Goal: Find specific page/section: Find specific page/section

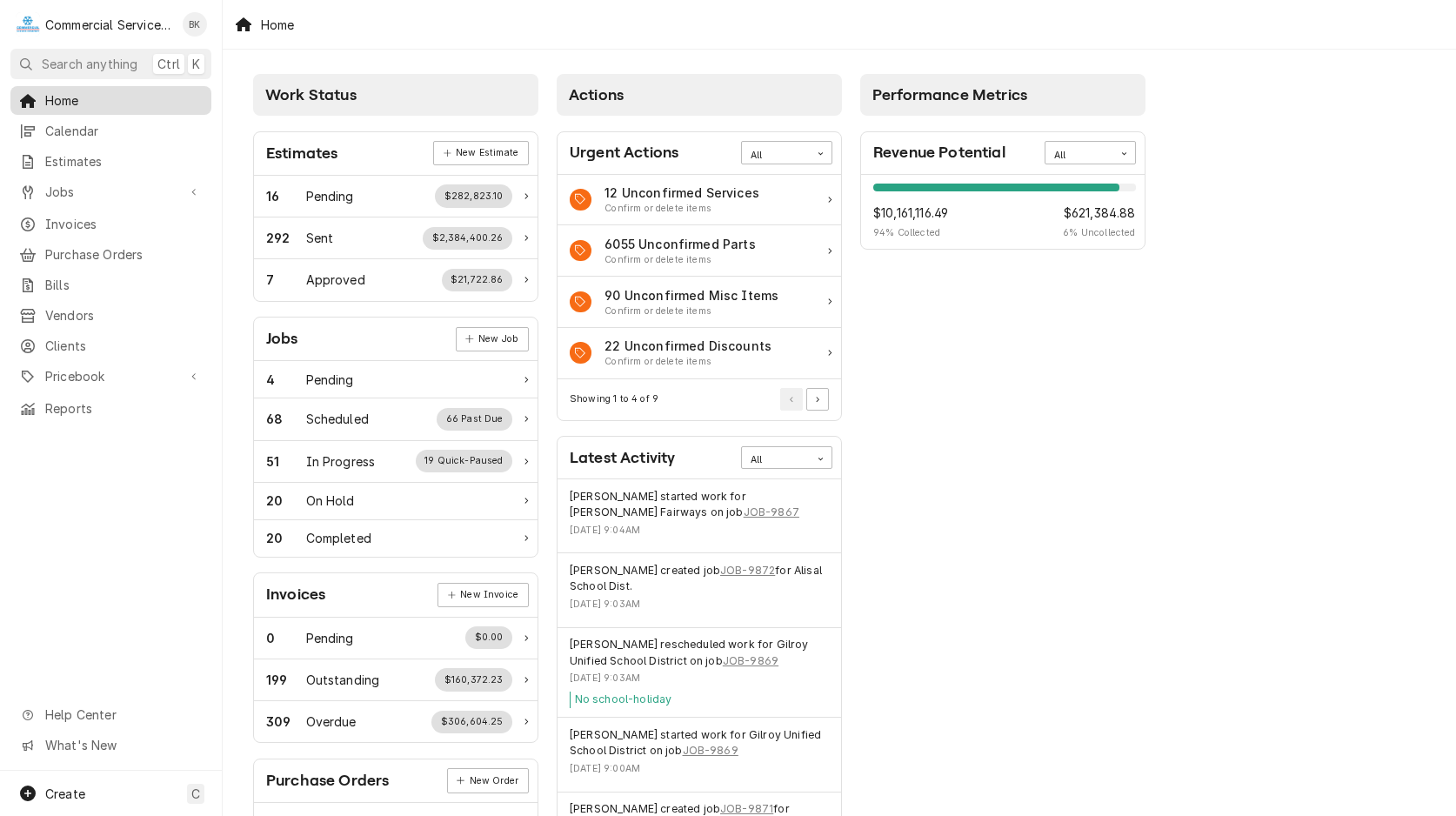
click at [73, 98] on span "Home" at bounding box center [124, 99] width 157 height 18
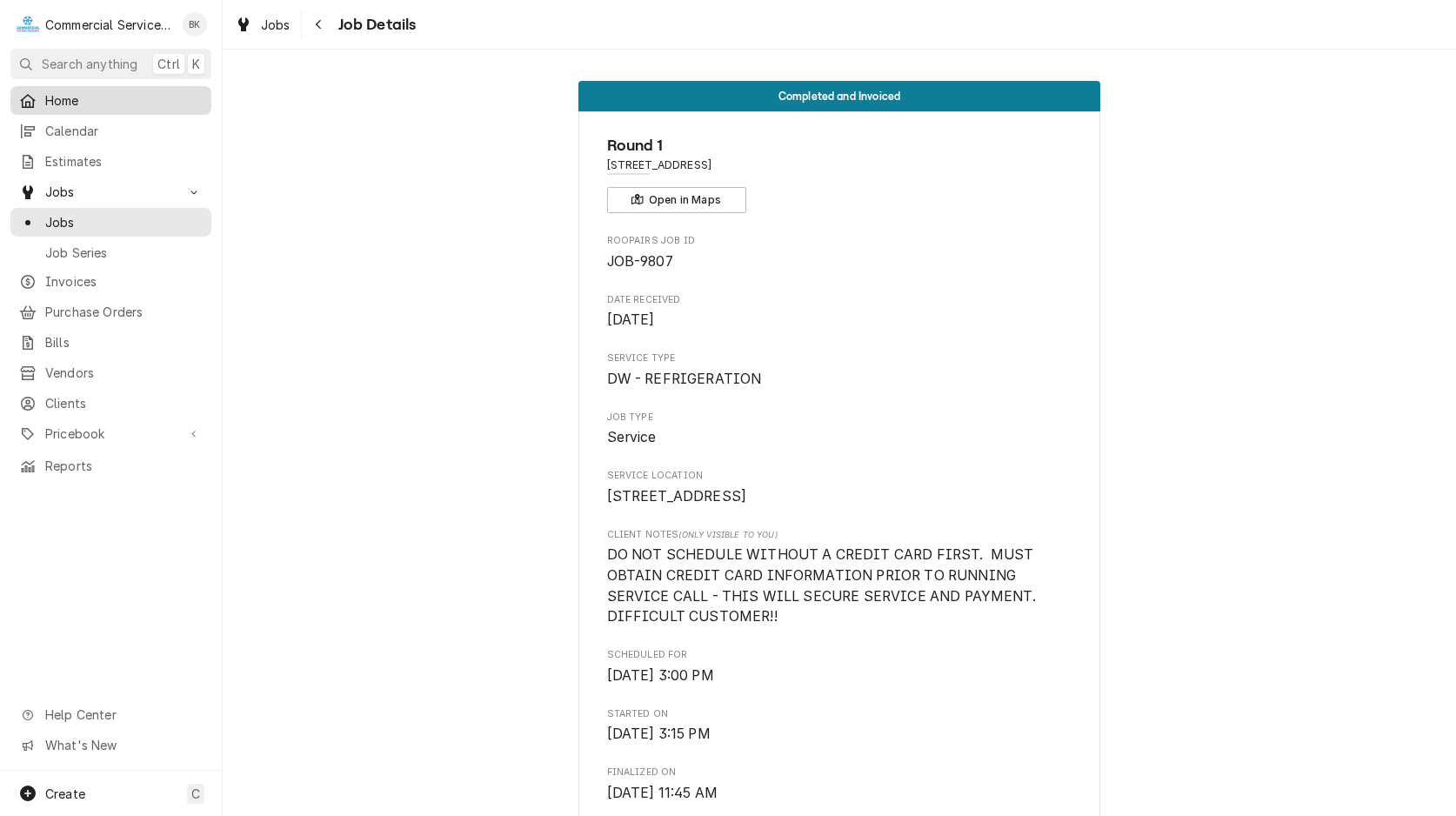
click at [110, 100] on span "Home" at bounding box center [124, 99] width 157 height 18
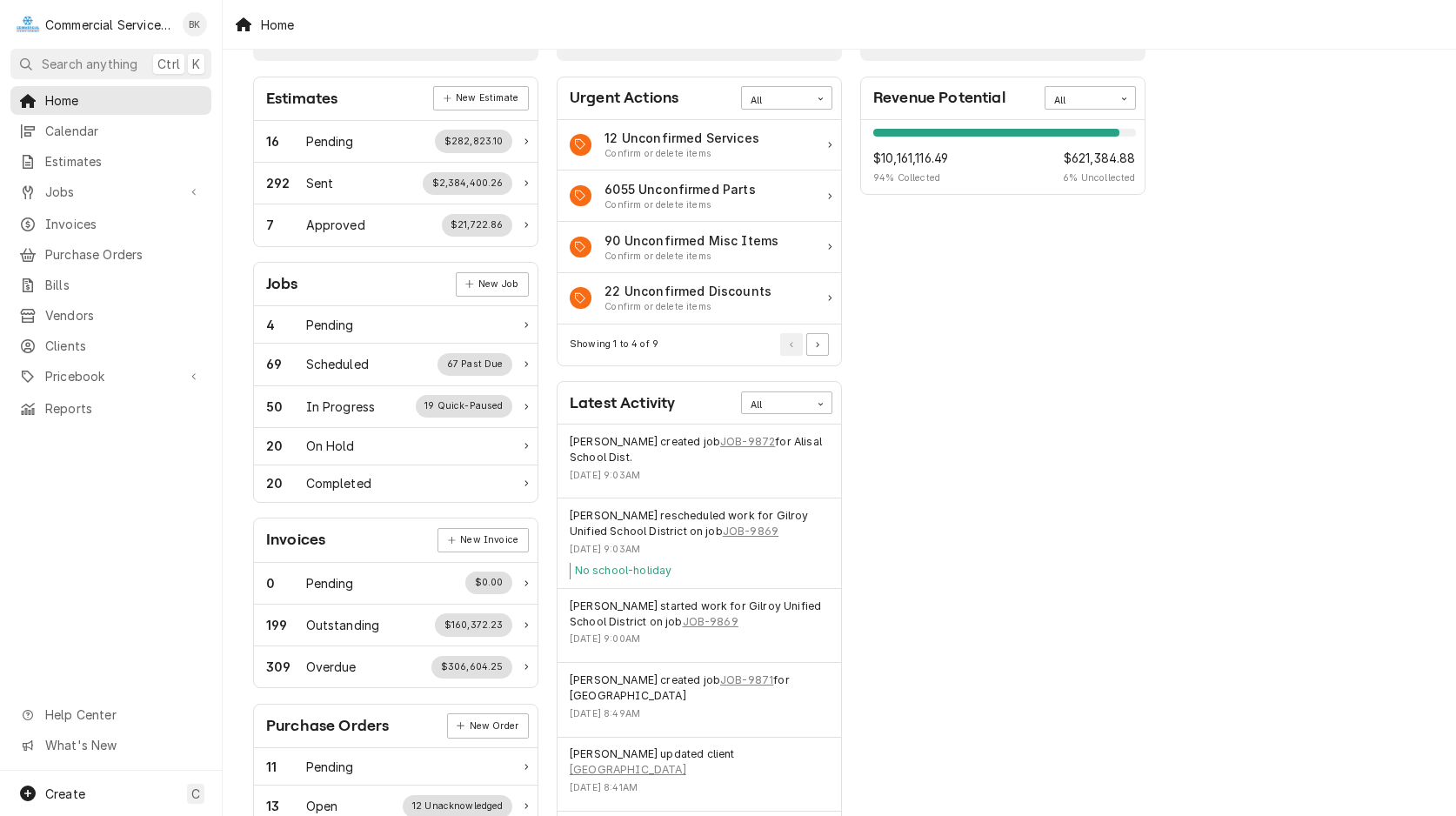
scroll to position [89, 0]
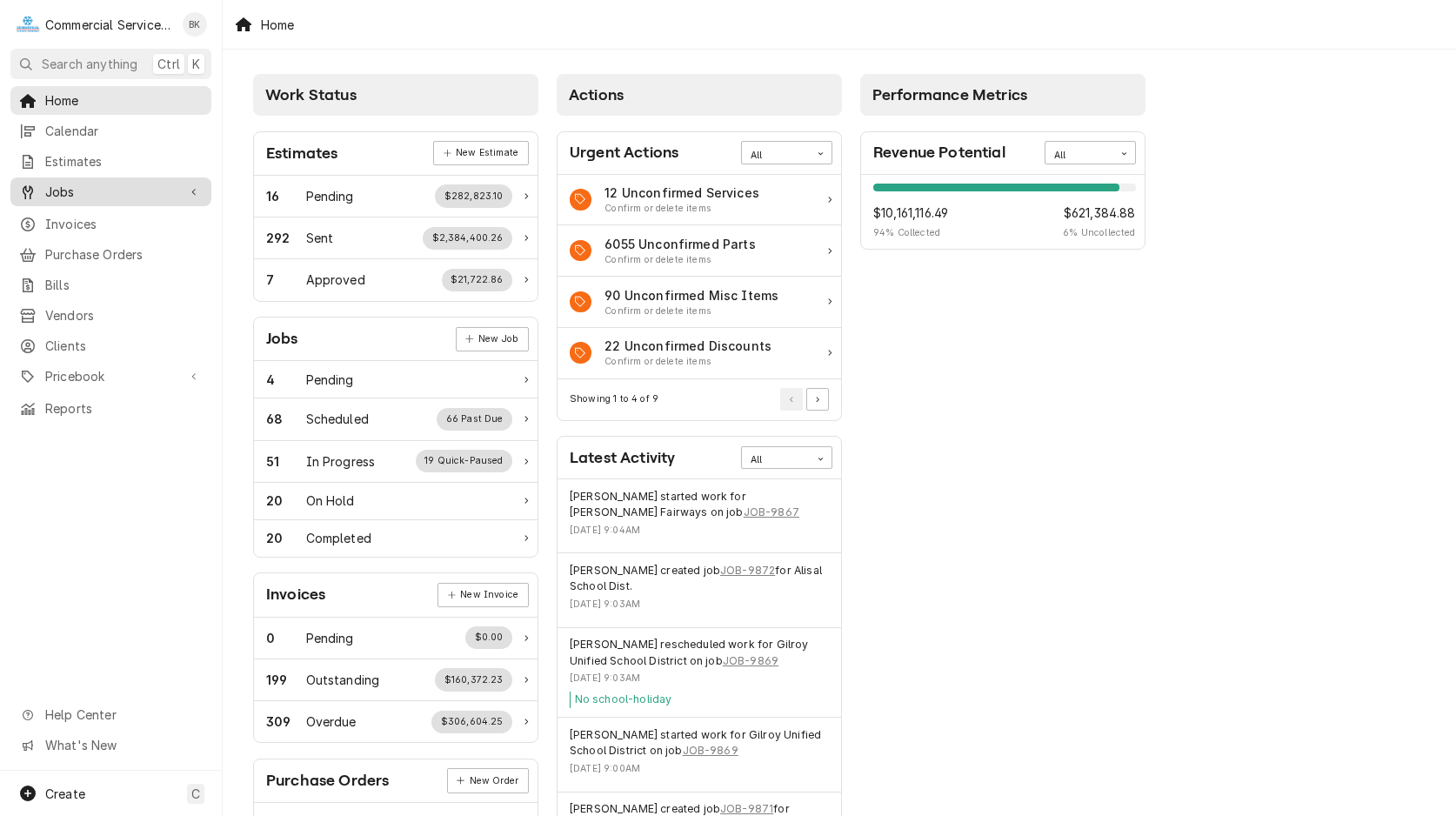
click at [67, 183] on span "Jobs" at bounding box center [111, 191] width 132 height 18
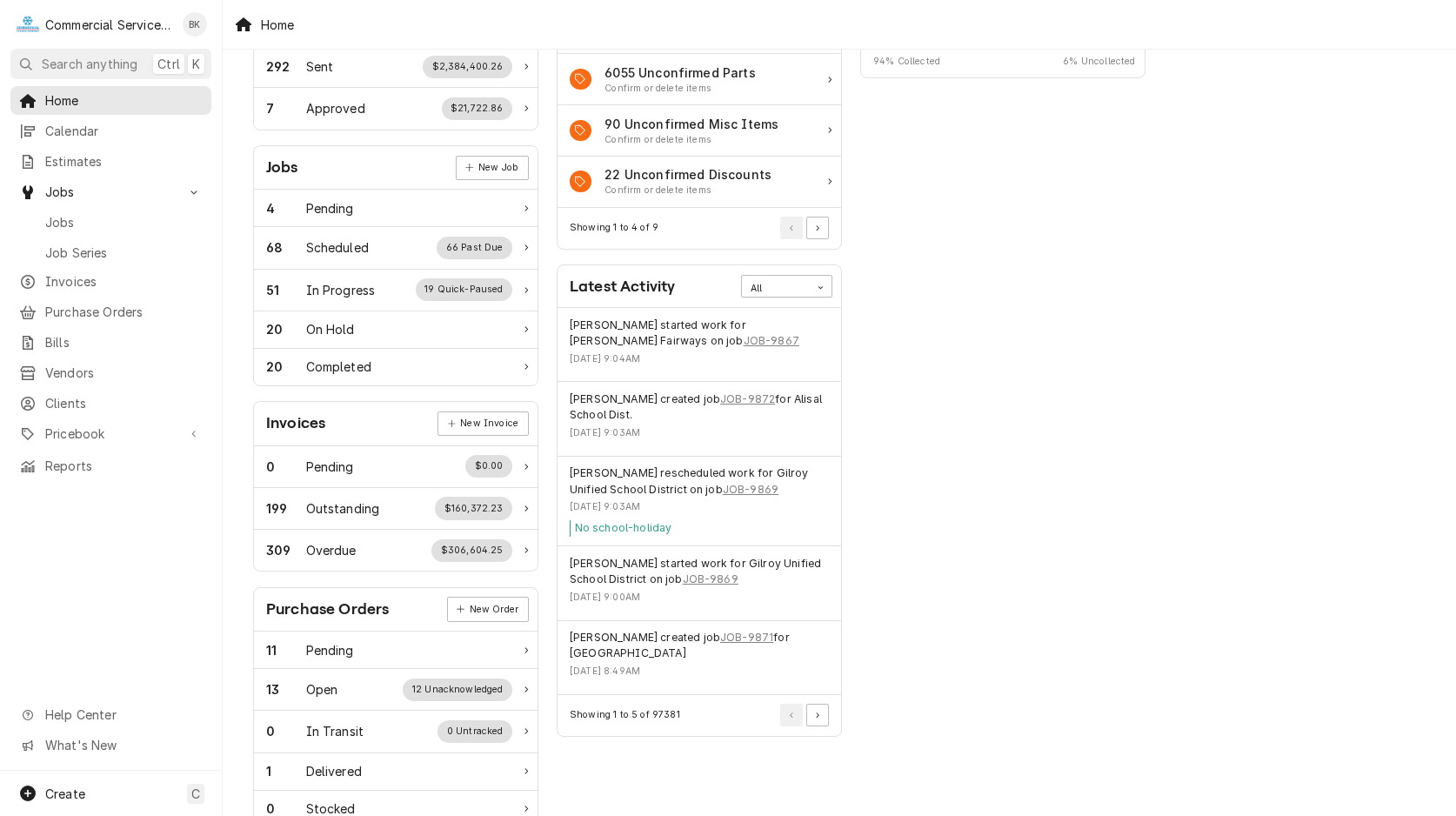
scroll to position [177, 0]
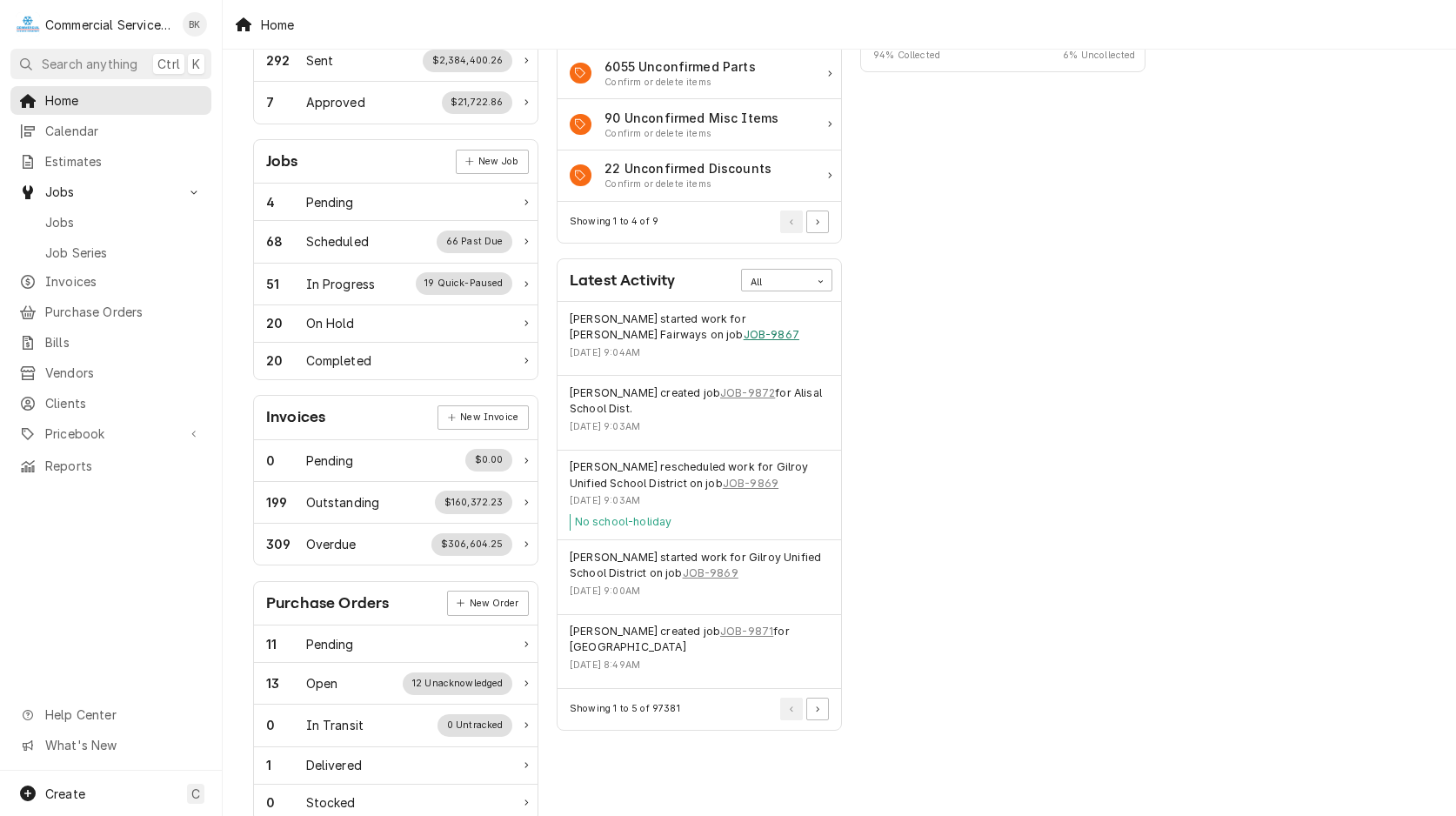
click at [744, 335] on link "JOB-9867" at bounding box center [772, 334] width 56 height 16
